Goal: Task Accomplishment & Management: Use online tool/utility

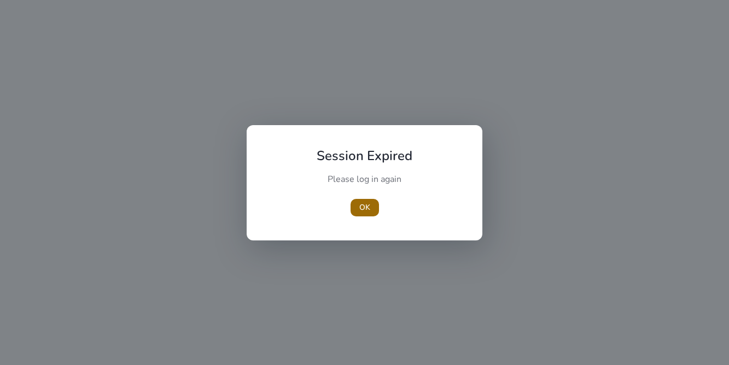
click at [371, 209] on span "button" at bounding box center [364, 208] width 28 height 26
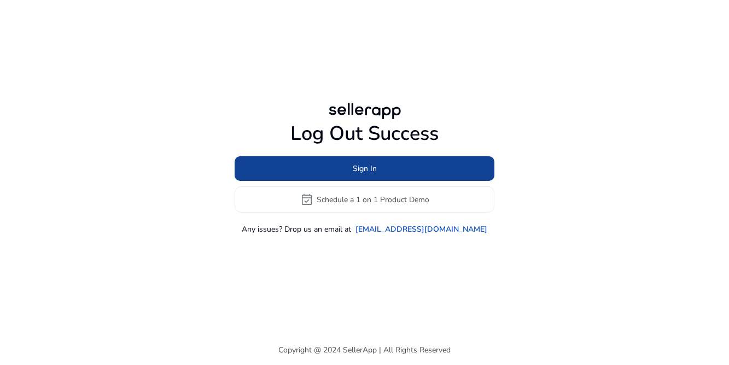
drag, startPoint x: 405, startPoint y: 166, endPoint x: 395, endPoint y: 170, distance: 10.8
click at [405, 166] on span at bounding box center [365, 169] width 260 height 26
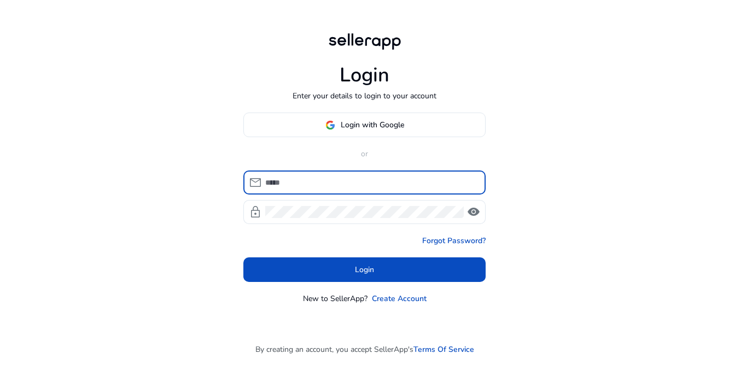
type input "**********"
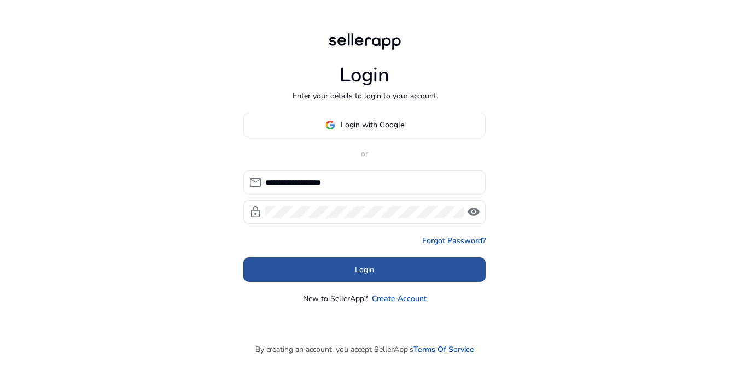
click at [344, 270] on span at bounding box center [364, 270] width 242 height 26
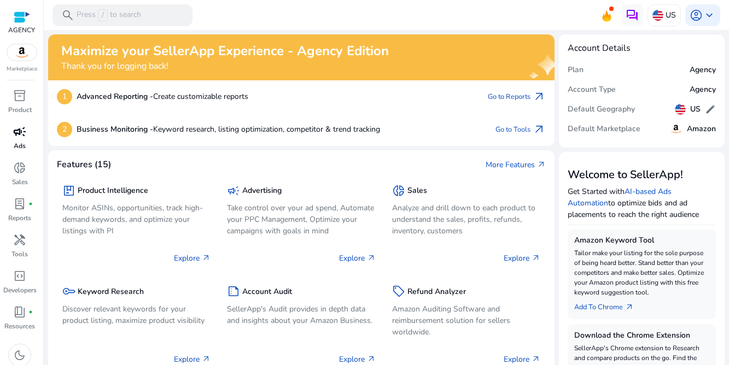
click at [20, 141] on p "Ads" at bounding box center [20, 146] width 12 height 10
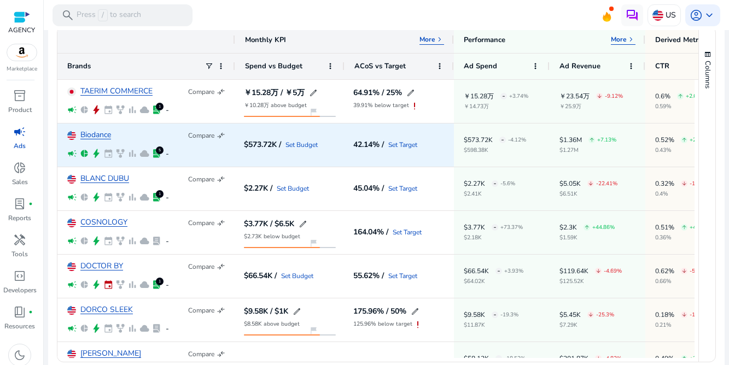
scroll to position [121, 0]
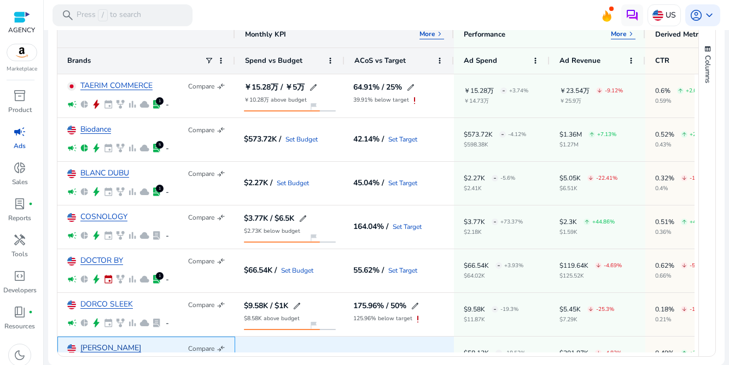
click at [100, 346] on link "[PERSON_NAME]" at bounding box center [110, 348] width 61 height 8
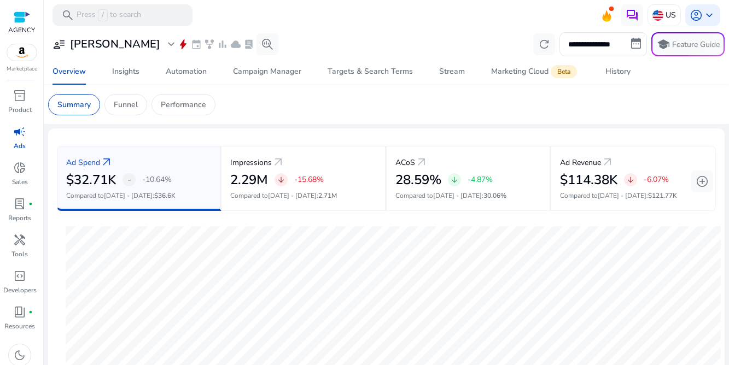
scroll to position [200, 0]
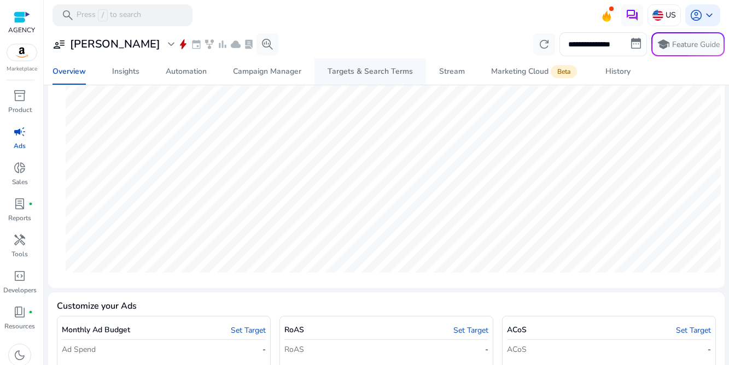
click at [346, 69] on div "Targets & Search Terms" at bounding box center [370, 72] width 85 height 8
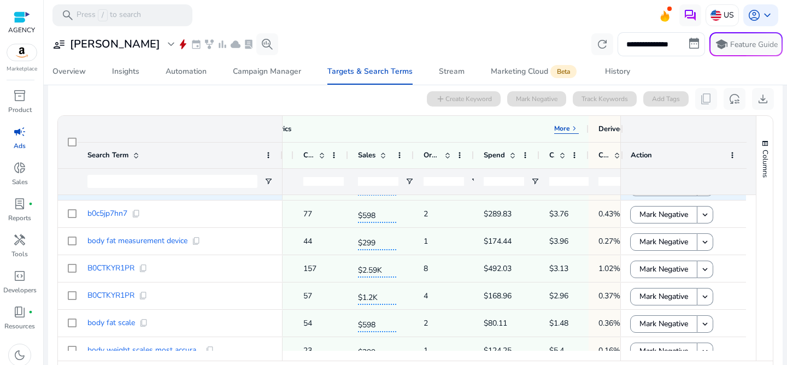
scroll to position [185, 0]
click at [384, 157] on span at bounding box center [383, 155] width 9 height 9
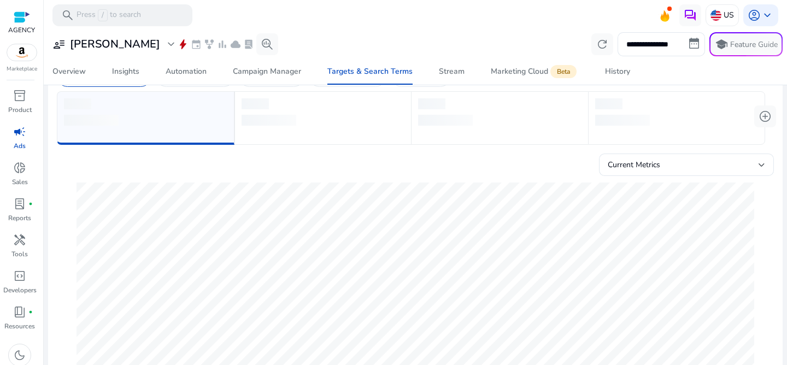
scroll to position [0, 0]
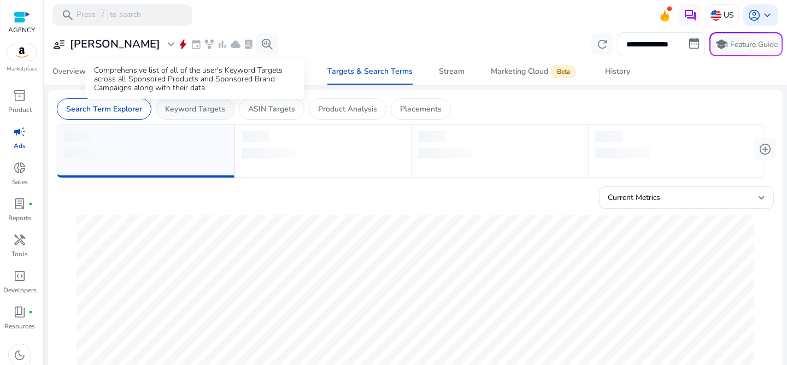
click at [204, 113] on p "Keyword Targets" at bounding box center [195, 108] width 60 height 11
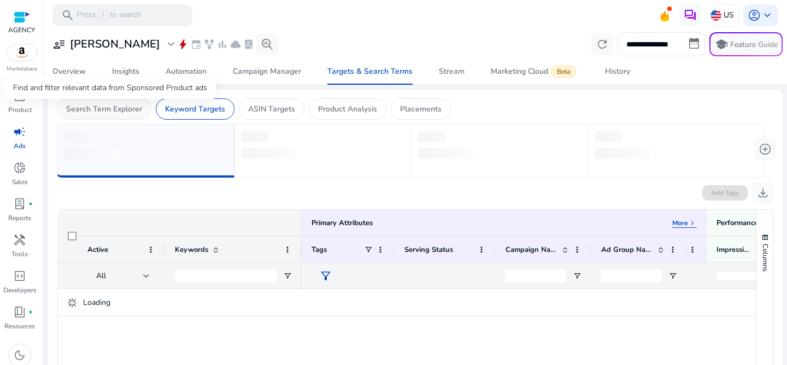
click at [98, 107] on p "Search Term Explorer" at bounding box center [104, 108] width 76 height 11
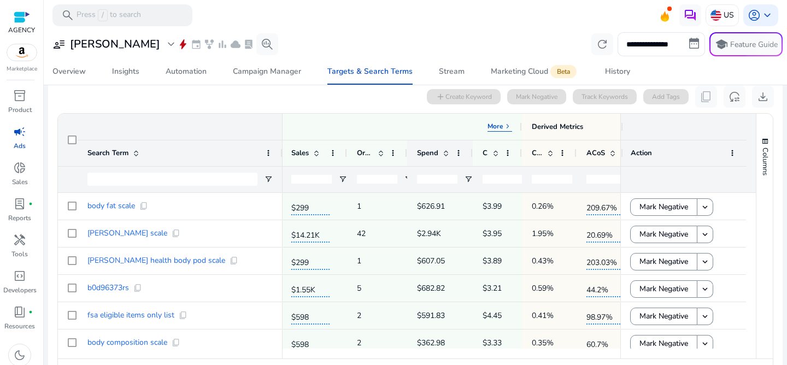
click at [447, 155] on span at bounding box center [446, 153] width 9 height 9
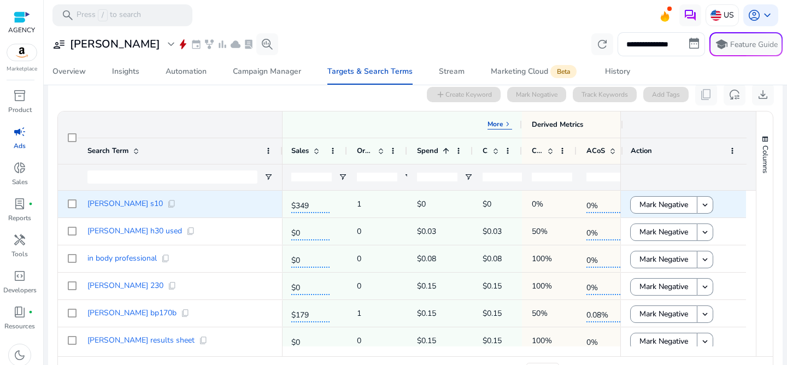
scroll to position [365, 0]
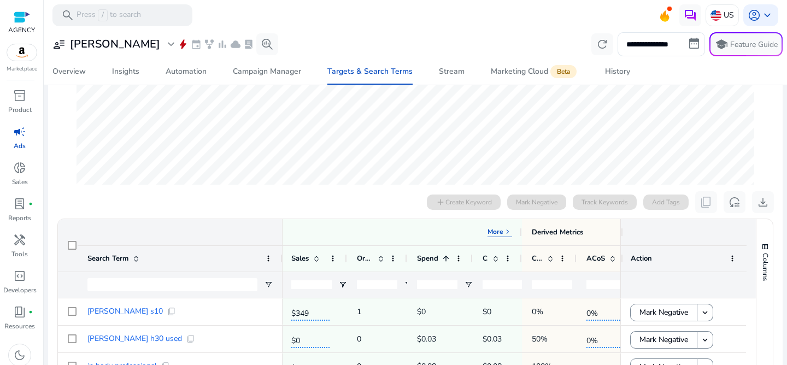
scroll to position [280, 0]
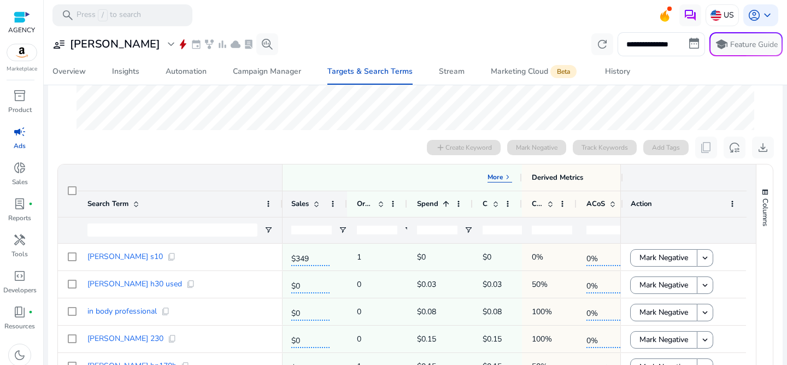
click at [314, 206] on span at bounding box center [316, 204] width 9 height 9
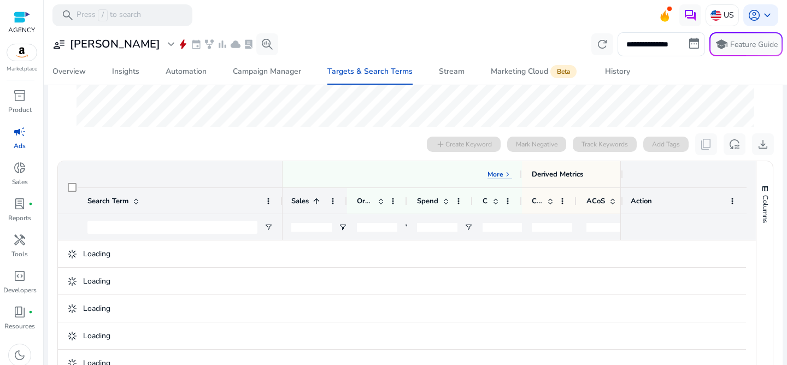
scroll to position [277, 0]
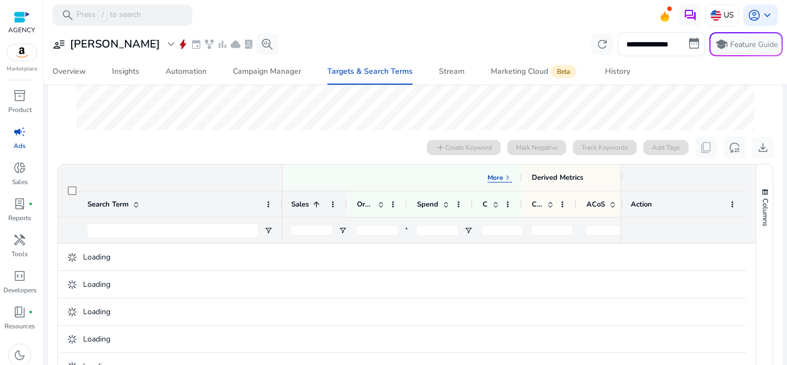
click at [314, 206] on span at bounding box center [316, 204] width 9 height 9
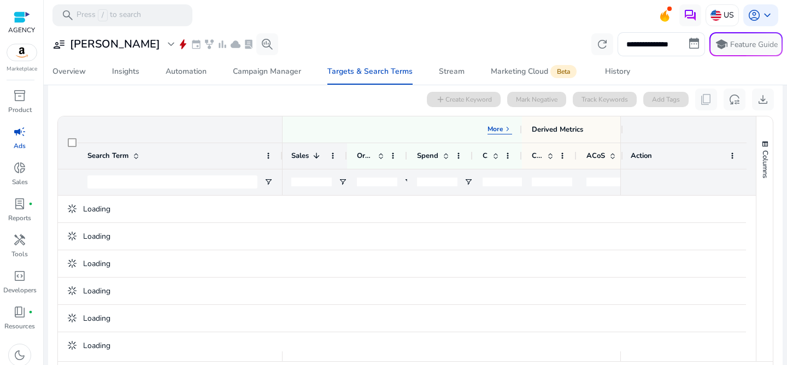
scroll to position [331, 0]
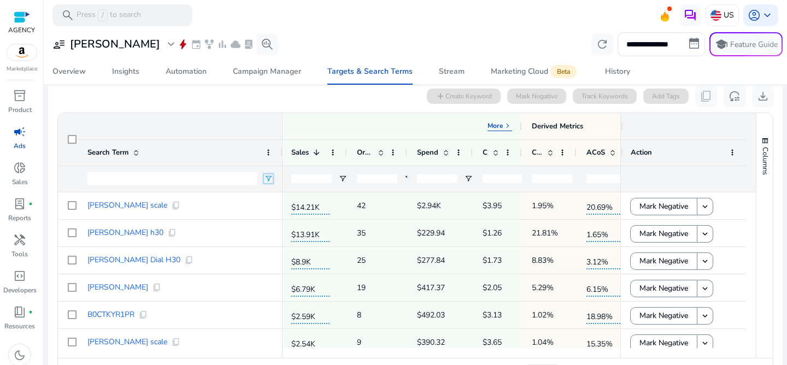
click at [268, 183] on span "Open Filter Menu" at bounding box center [268, 178] width 9 height 9
click at [289, 202] on div "Contains" at bounding box center [307, 199] width 67 height 8
click at [295, 214] on input "Filter Value" at bounding box center [311, 217] width 85 height 13
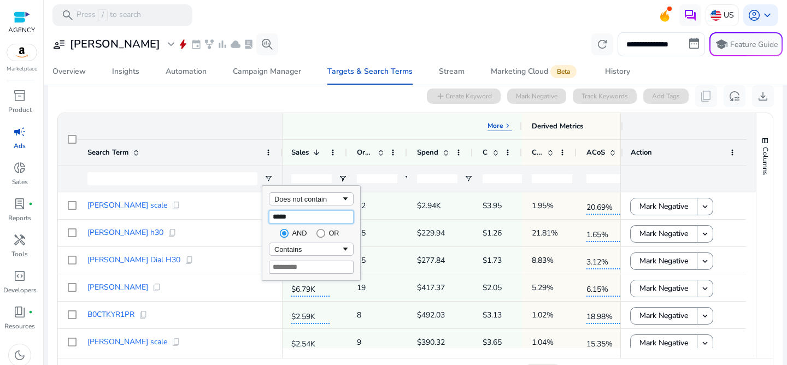
type input "******"
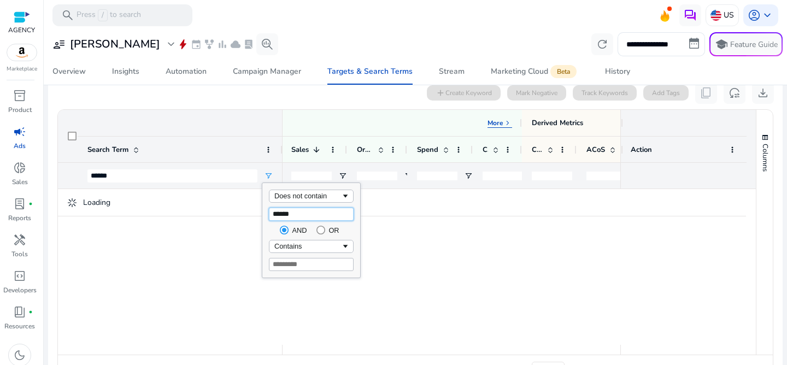
scroll to position [328, 0]
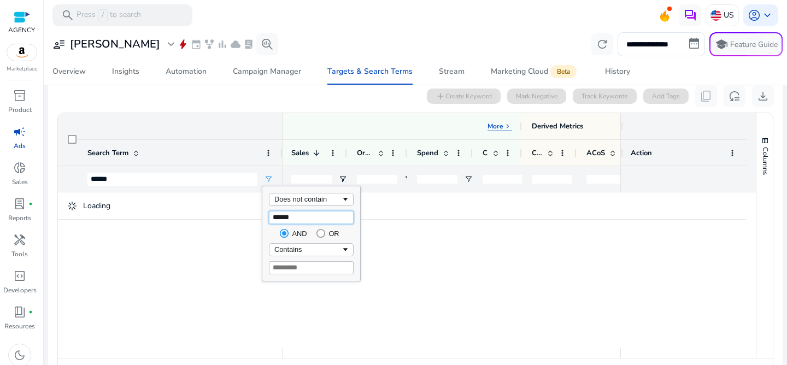
type input "******"
click at [289, 271] on input "Filter Value" at bounding box center [311, 267] width 85 height 13
type input "*******"
type input "**********"
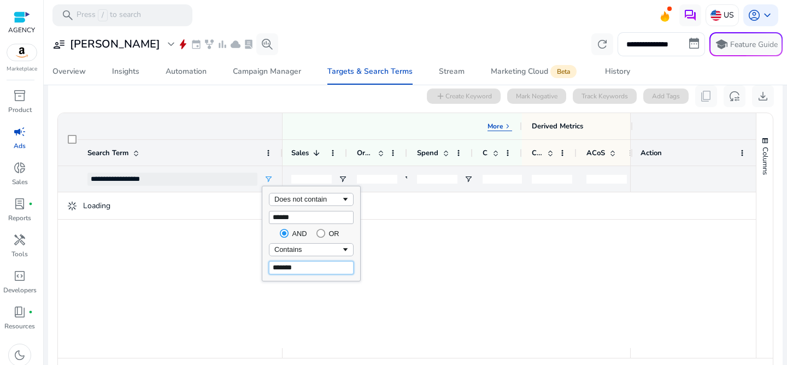
type input "*******"
click at [308, 247] on div "Contains" at bounding box center [307, 250] width 67 height 8
click at [231, 145] on div "Search Term" at bounding box center [173, 153] width 173 height 20
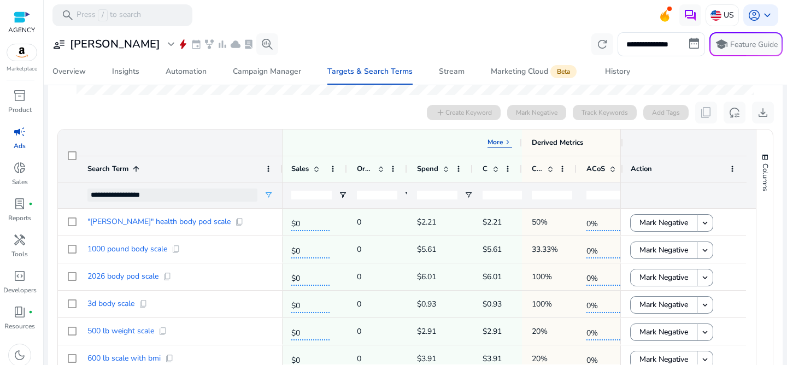
scroll to position [317, 0]
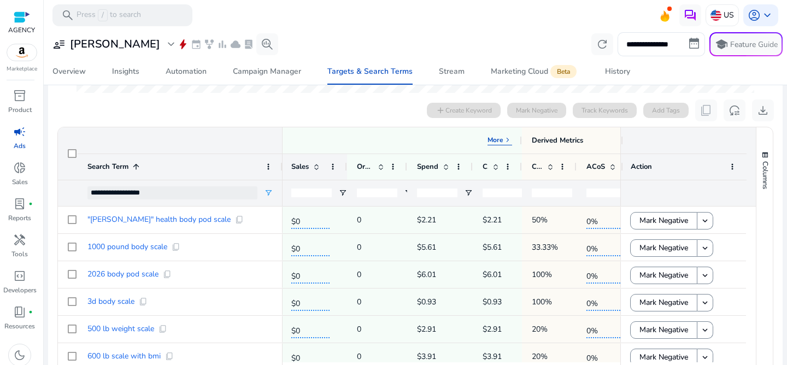
click at [317, 169] on span at bounding box center [316, 166] width 9 height 9
click at [315, 168] on span at bounding box center [316, 166] width 9 height 9
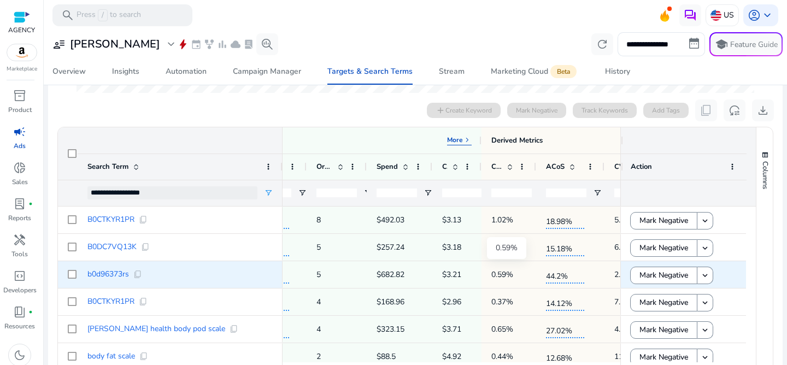
scroll to position [0, 567]
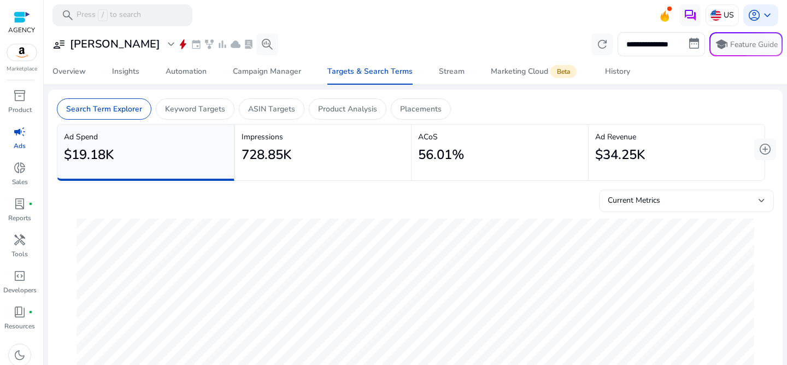
click at [653, 200] on span "Current Metrics" at bounding box center [634, 200] width 52 height 10
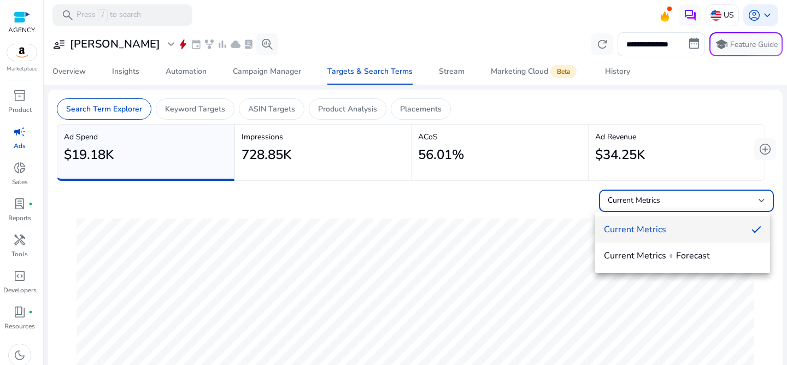
click at [641, 196] on div at bounding box center [393, 182] width 787 height 365
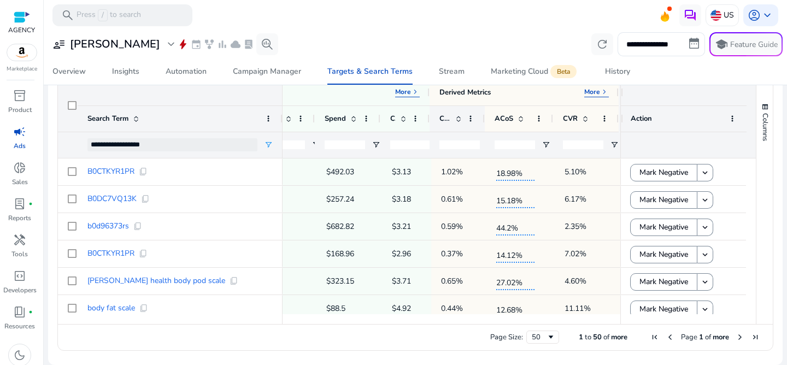
click at [483, 115] on div at bounding box center [484, 119] width 4 height 26
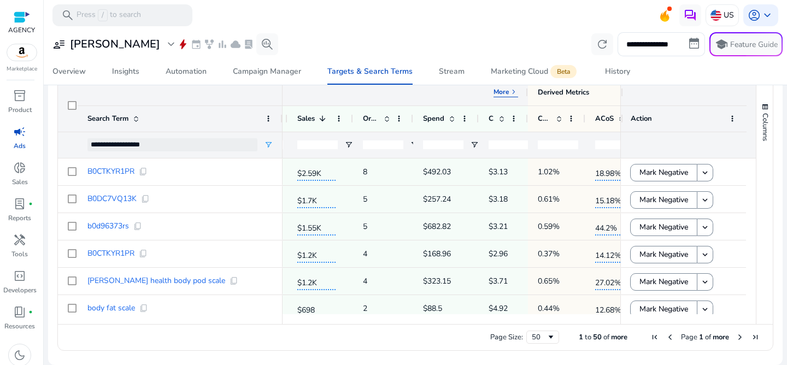
click at [507, 95] on p "More" at bounding box center [502, 91] width 16 height 9
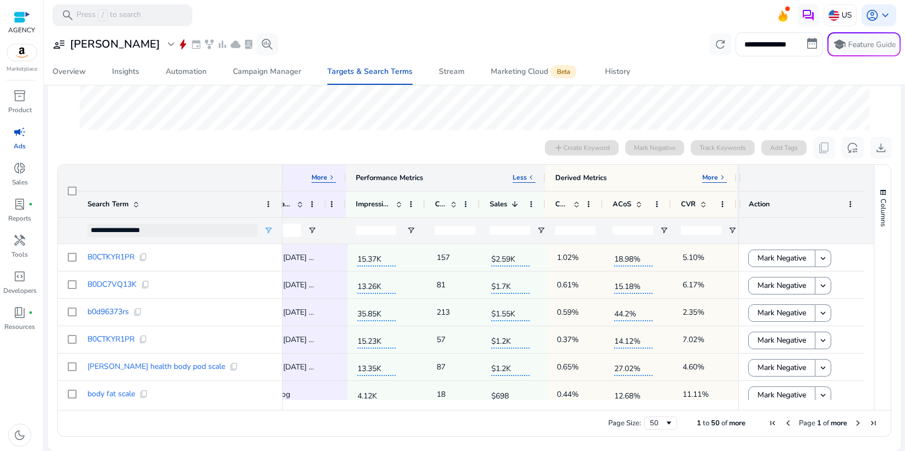
click at [545, 176] on div at bounding box center [545, 178] width 4 height 26
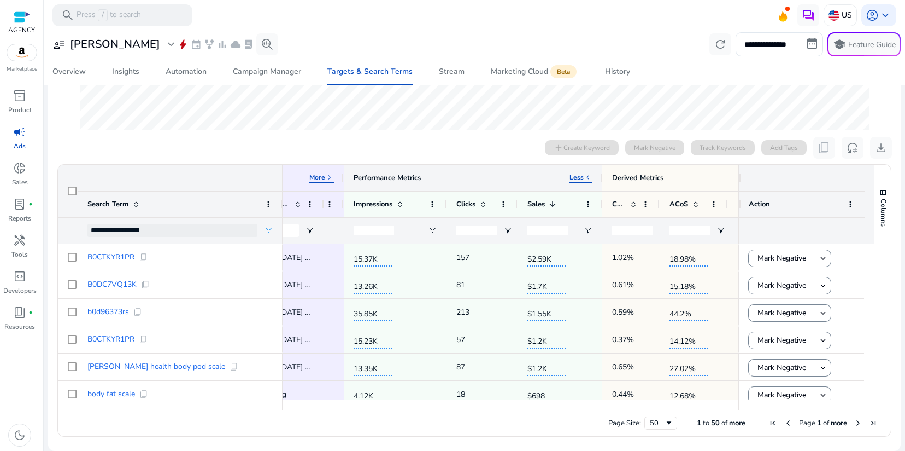
drag, startPoint x: 544, startPoint y: 176, endPoint x: 603, endPoint y: 189, distance: 60.6
click at [603, 189] on div at bounding box center [602, 178] width 4 height 26
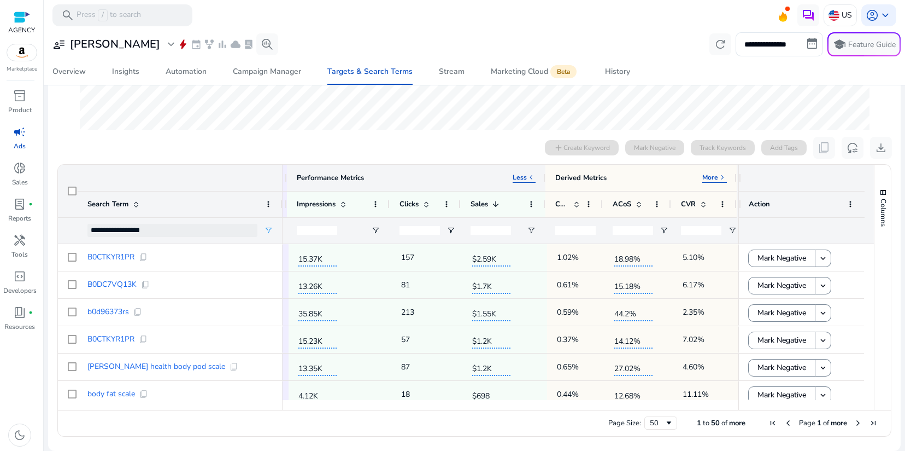
click at [522, 177] on p "Less" at bounding box center [520, 177] width 14 height 9
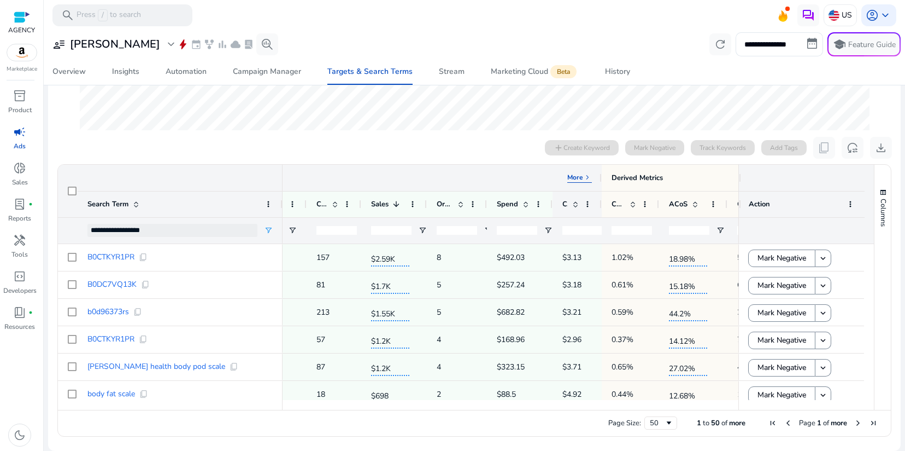
drag, startPoint x: 614, startPoint y: 178, endPoint x: 601, endPoint y: 200, distance: 26.0
click at [601, 200] on div "Performance Metrics More keyboard_arrow_right Derived Metrics More keyboard_arr…" at bounding box center [290, 204] width 1007 height 79
click at [604, 208] on div at bounding box center [606, 204] width 4 height 26
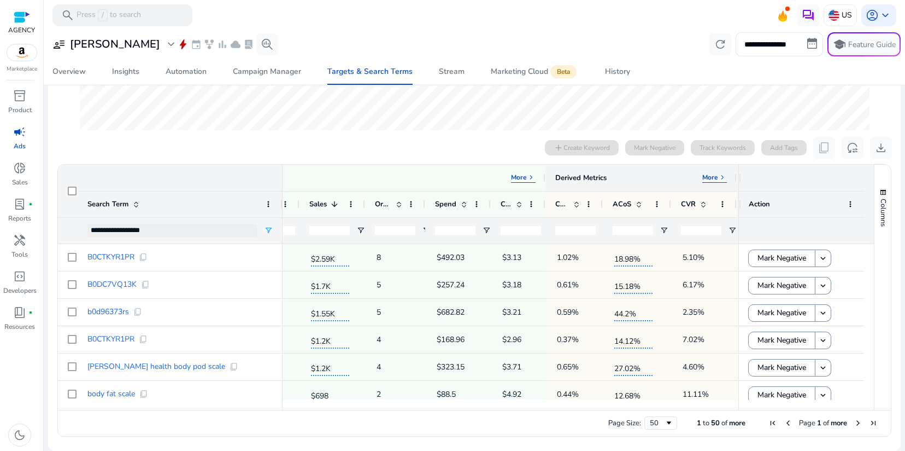
click at [711, 180] on p "More" at bounding box center [711, 177] width 16 height 9
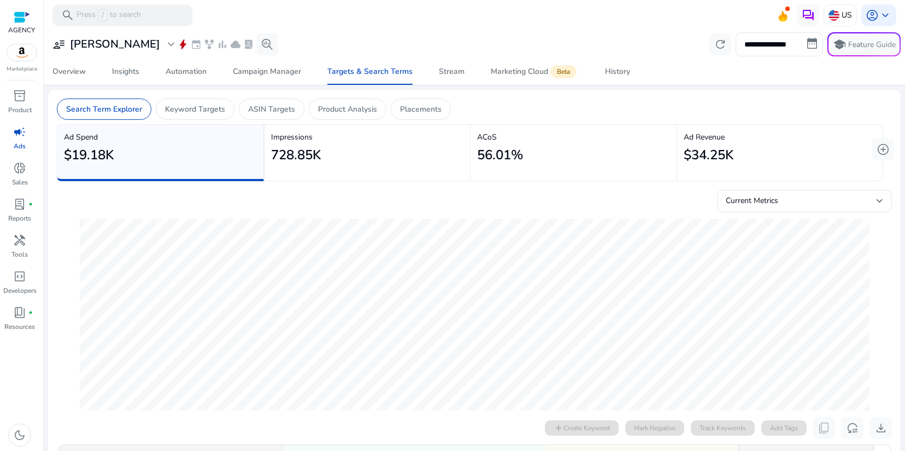
click at [352, 142] on p "Impressions" at bounding box center [367, 136] width 193 height 11
click at [198, 107] on p "Keyword Targets" at bounding box center [195, 108] width 60 height 11
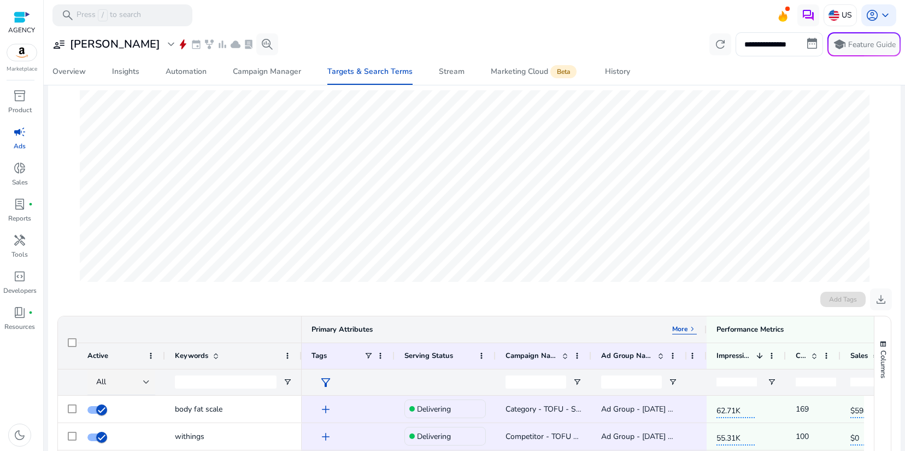
scroll to position [129, 0]
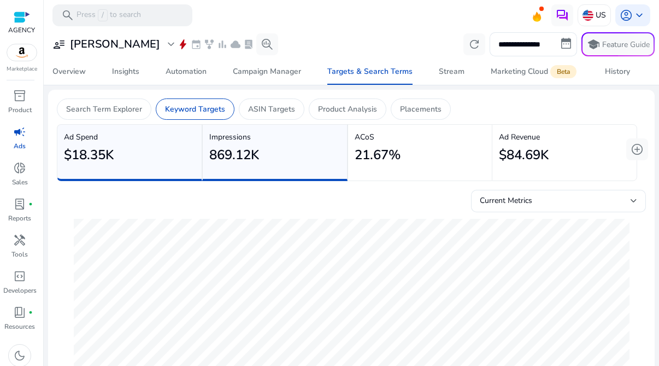
scroll to position [129, 0]
